Goal: Task Accomplishment & Management: Complete application form

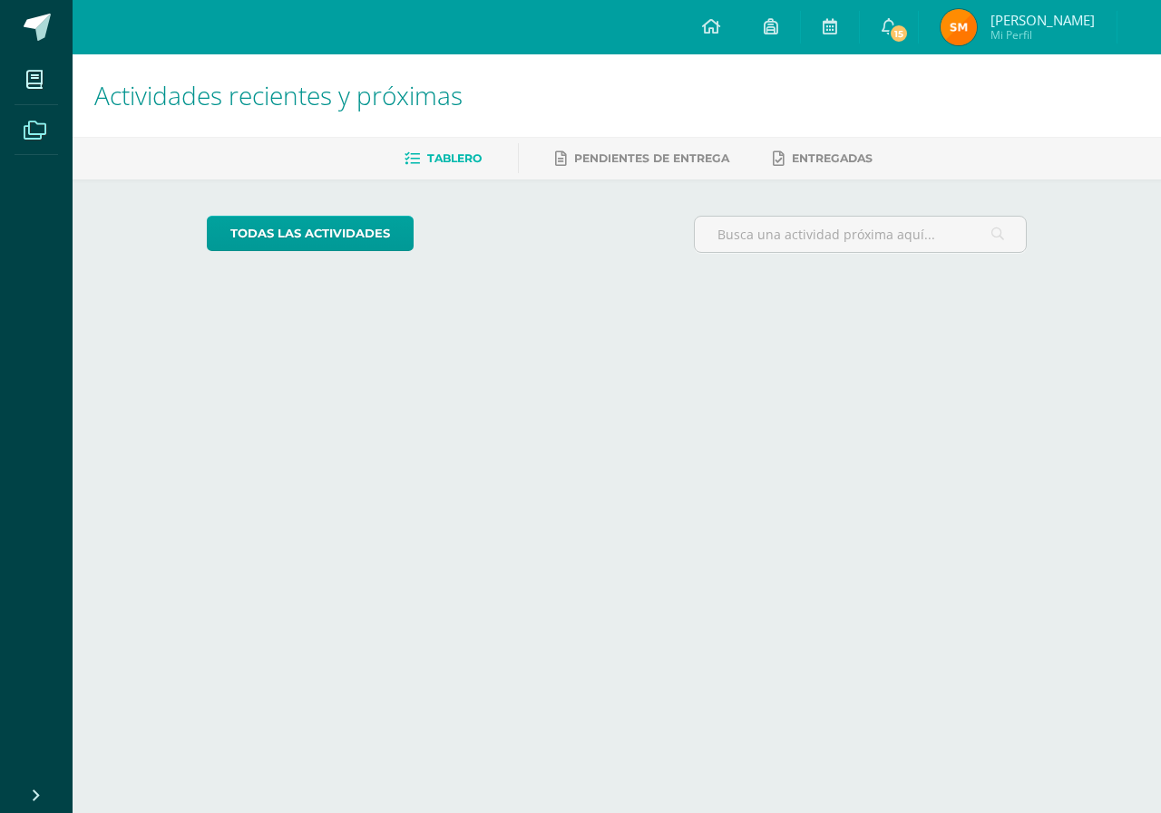
click at [47, 122] on span at bounding box center [35, 129] width 41 height 41
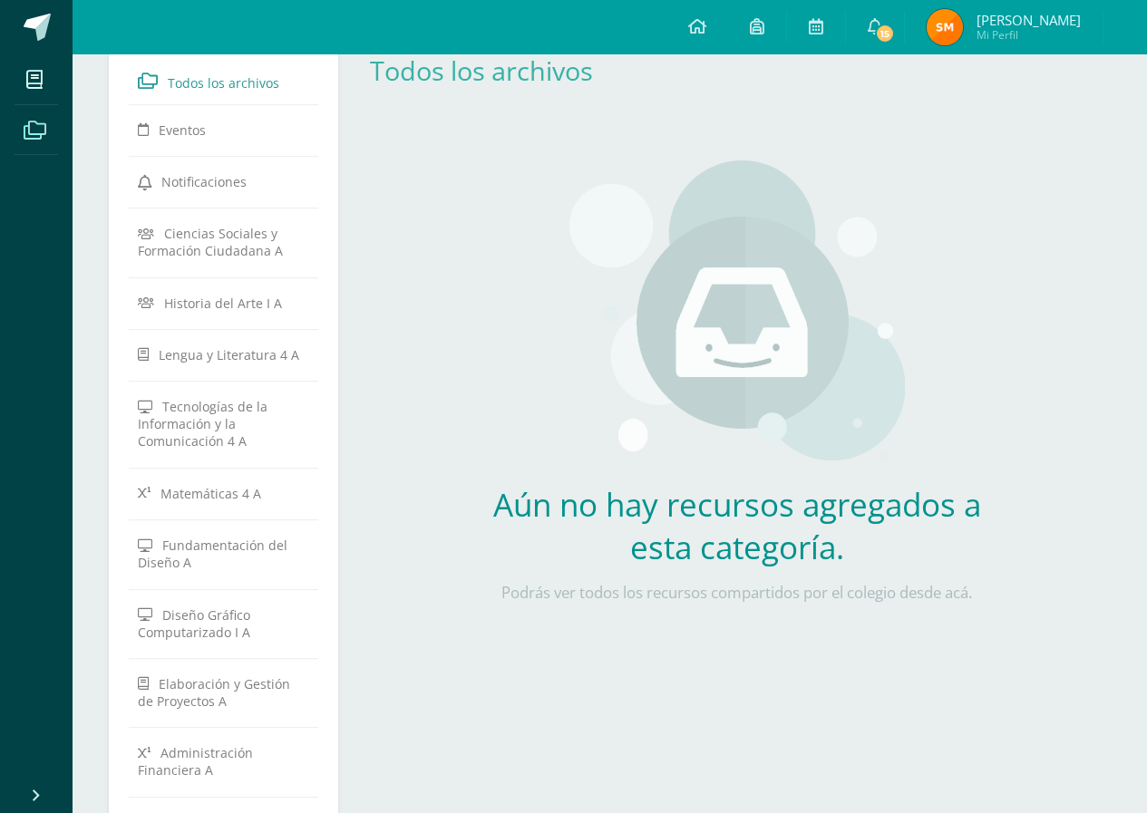
scroll to position [15, 0]
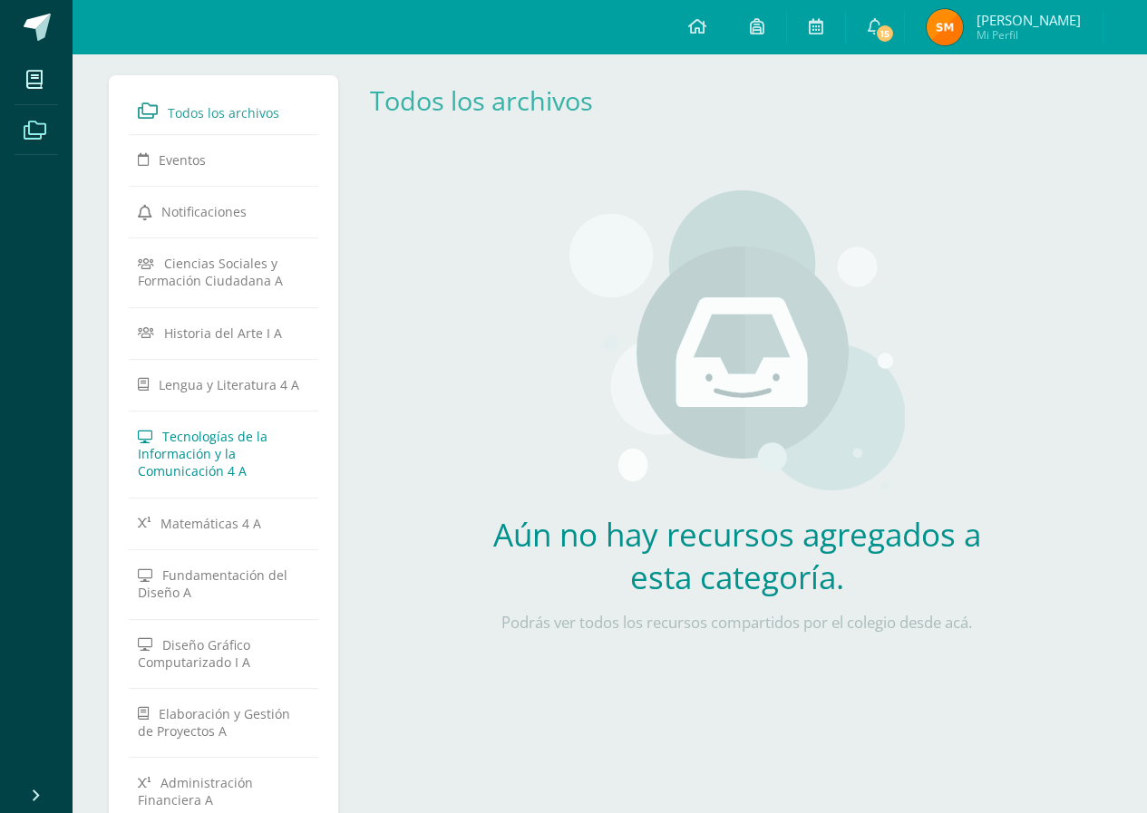
click at [248, 448] on link "Tecnologías de la Información y la Comunicación 4 A" at bounding box center [223, 453] width 171 height 67
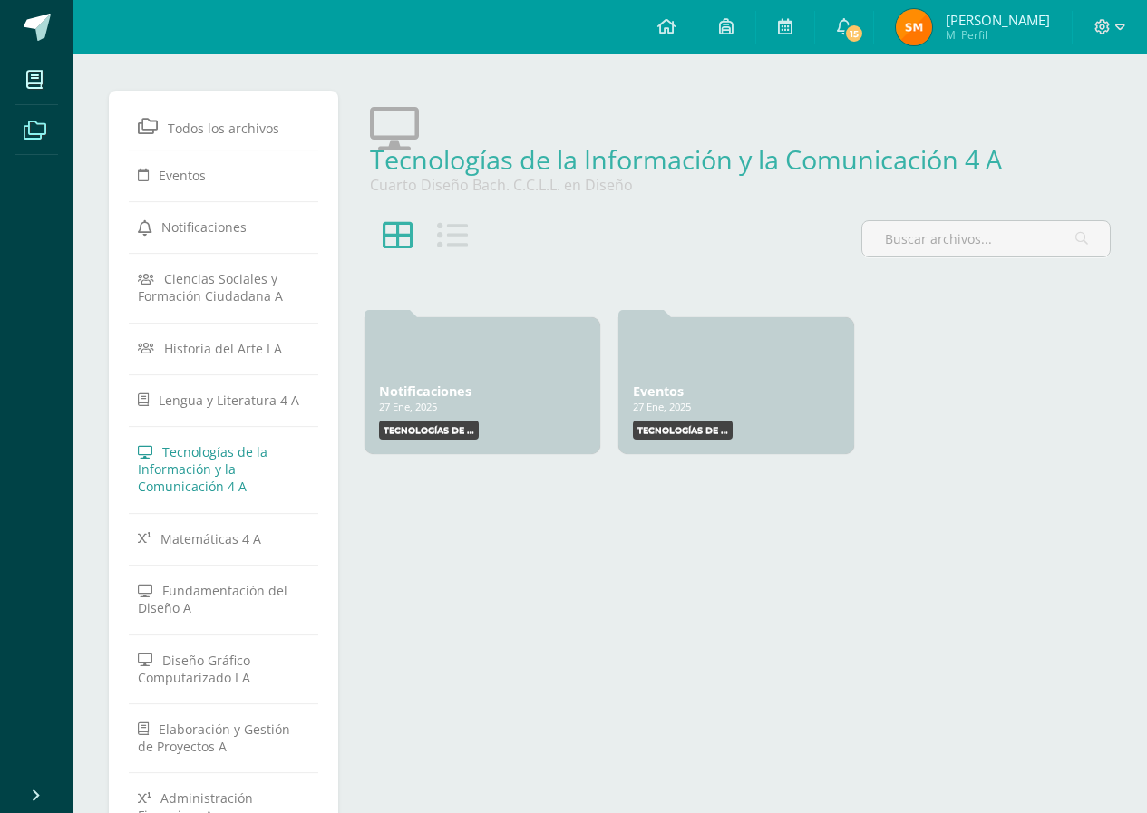
click at [446, 245] on icon at bounding box center [452, 235] width 31 height 31
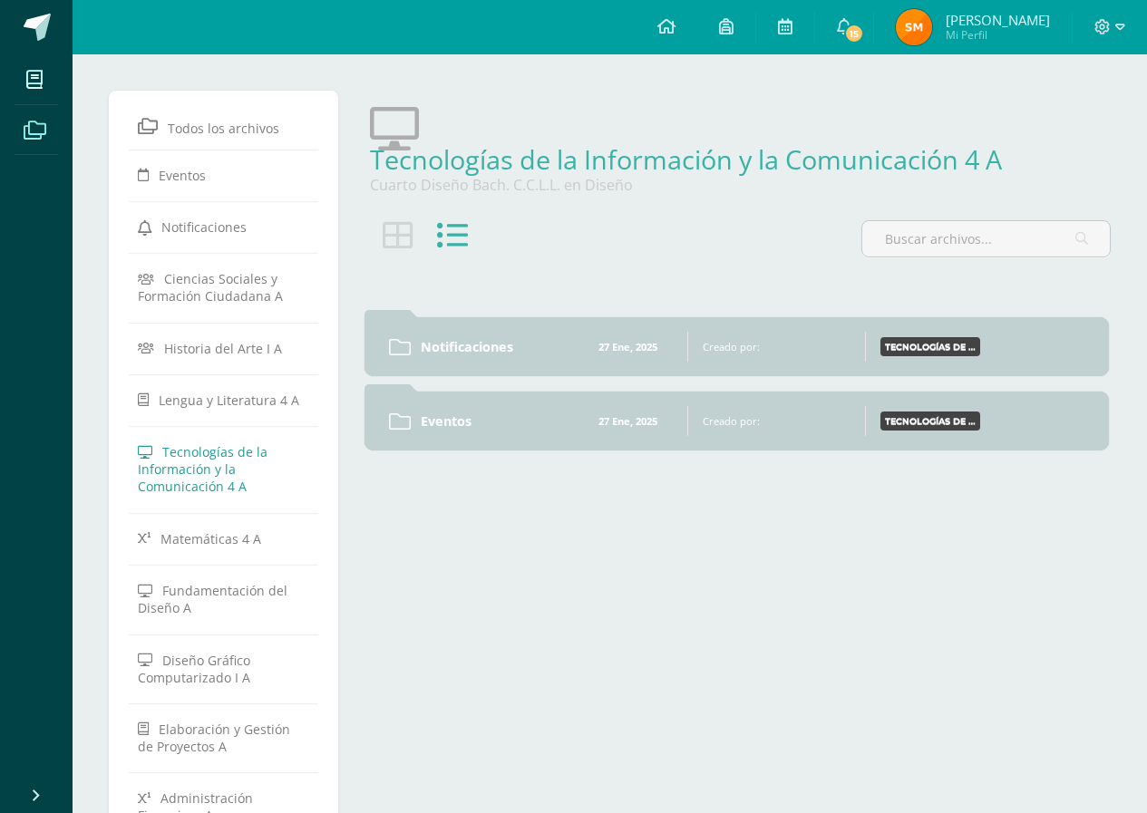
click at [783, 425] on div "Creado por:" at bounding box center [780, 421] width 155 height 14
click at [770, 442] on div "Eventos 27 Ene, 2025 27 Ene, 2025 Creado por: Tecnologías de la Información y l…" at bounding box center [737, 421] width 744 height 59
click at [688, 419] on div at bounding box center [694, 421] width 15 height 30
click at [536, 414] on link "Eventos" at bounding box center [496, 421] width 148 height 17
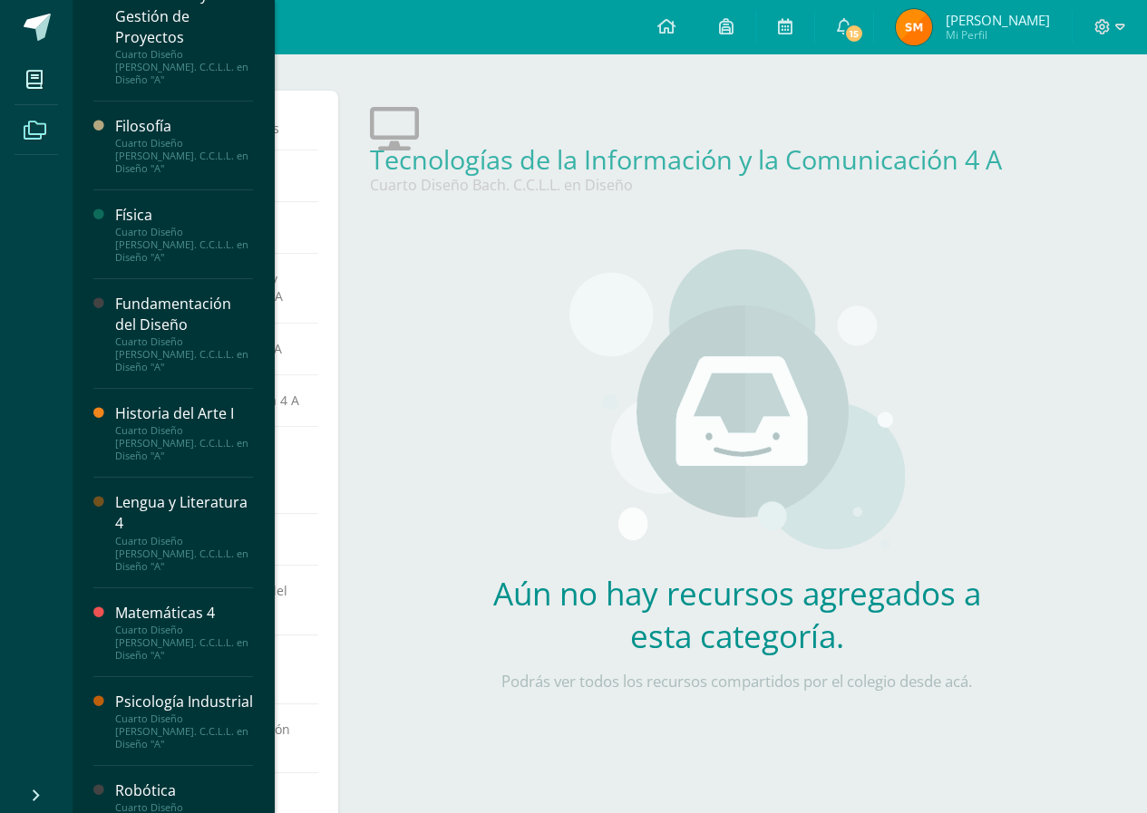
scroll to position [816, 0]
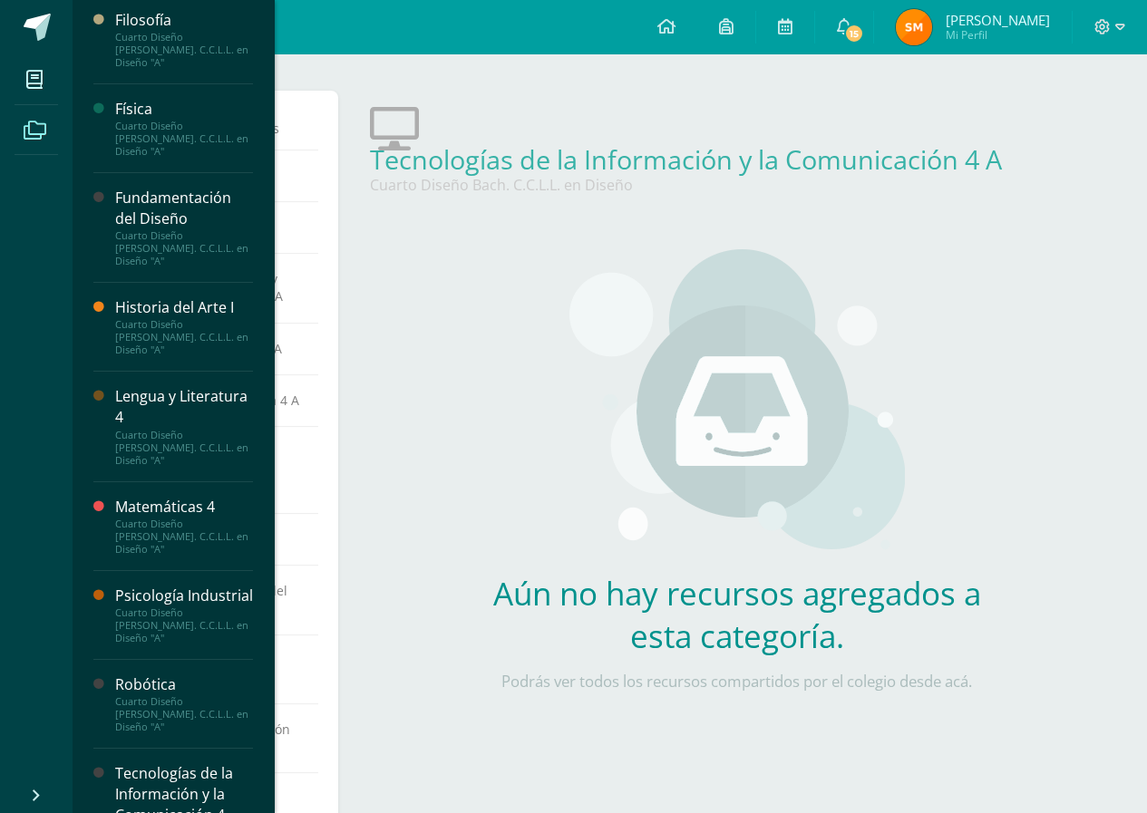
click at [178, 763] on div "Tecnologías de la Información y la Comunicación 4" at bounding box center [184, 794] width 138 height 63
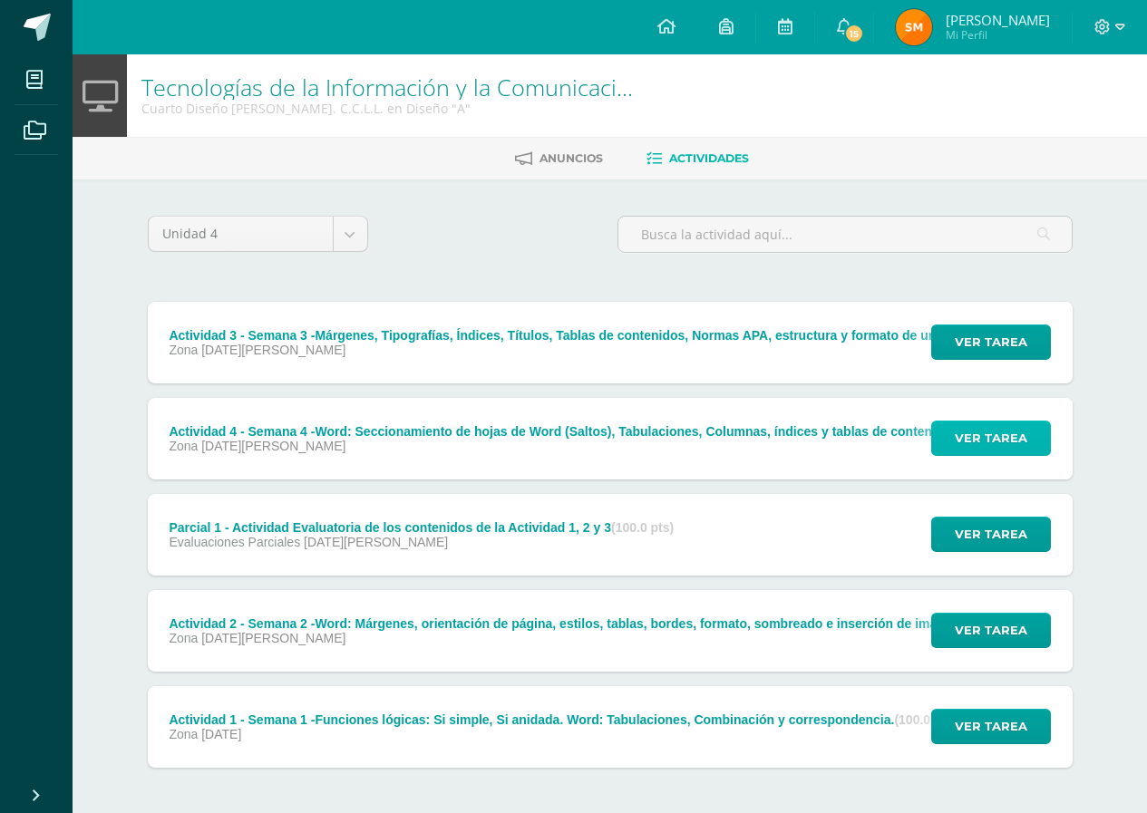
click at [1038, 436] on button "Ver tarea" at bounding box center [991, 438] width 120 height 35
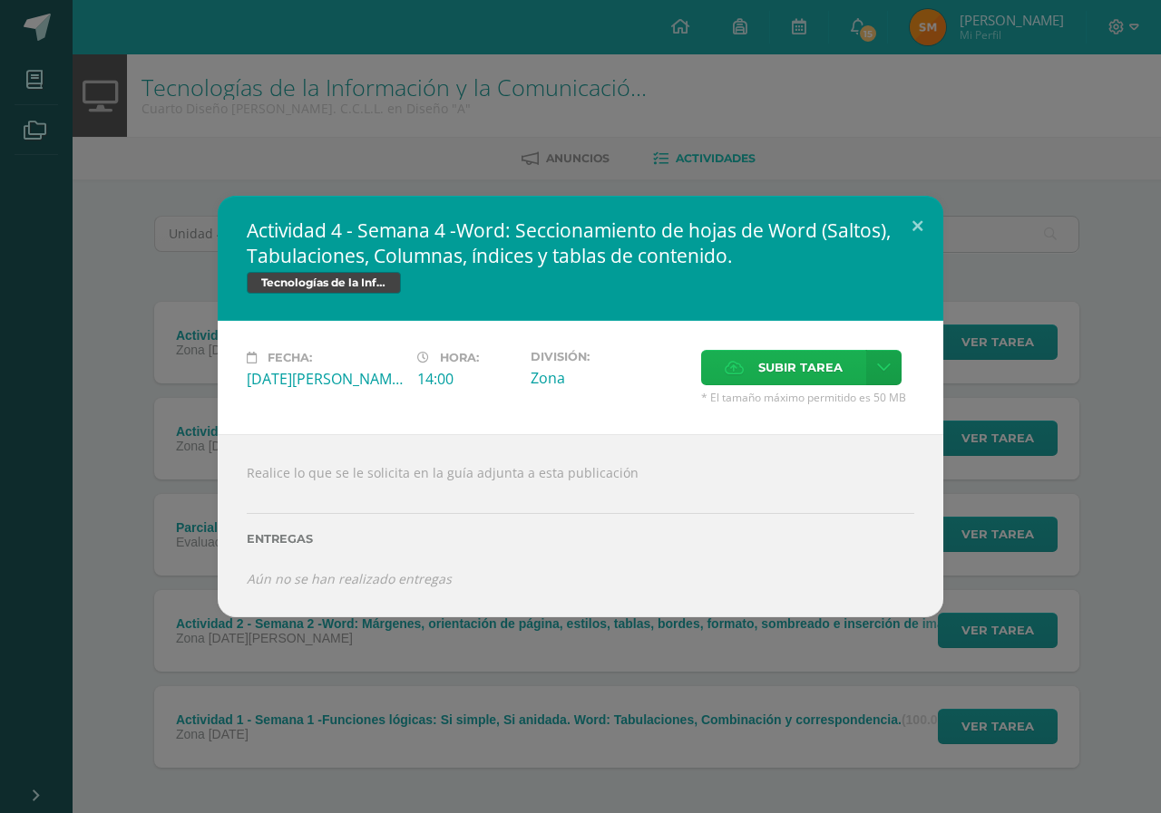
click at [744, 365] on label "Subir tarea" at bounding box center [783, 367] width 165 height 35
click at [0, 0] on input "Subir tarea" at bounding box center [0, 0] width 0 height 0
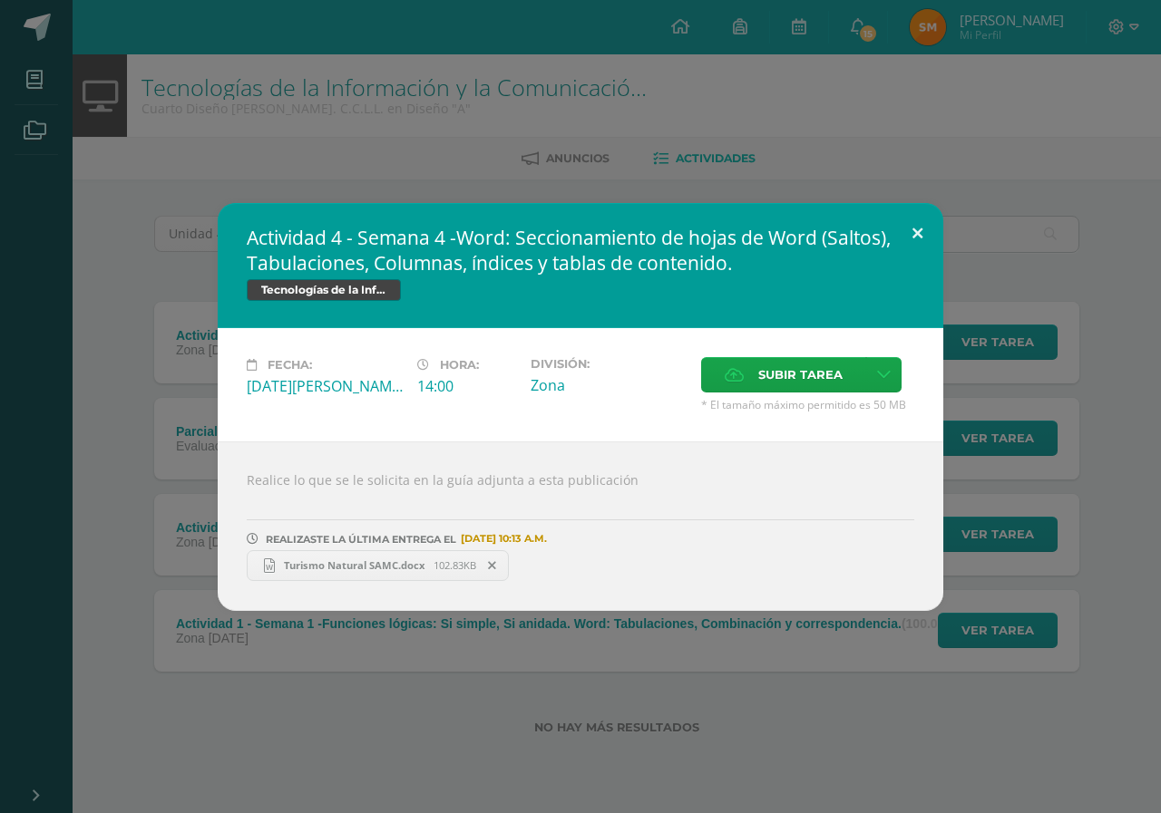
click at [916, 236] on button at bounding box center [917, 234] width 52 height 62
